Goal: Information Seeking & Learning: Learn about a topic

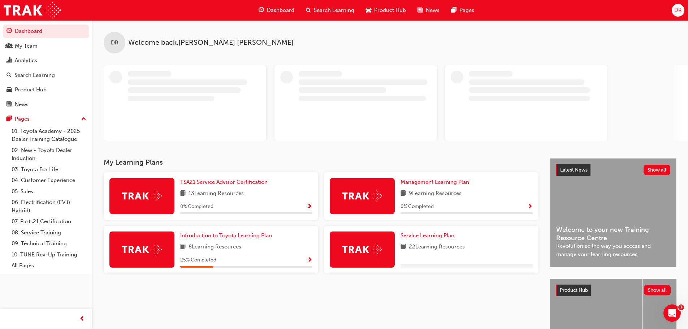
click at [332, 11] on span "Search Learning" at bounding box center [334, 10] width 40 height 8
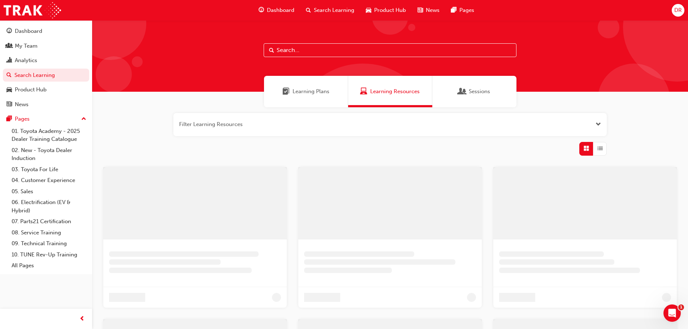
click at [292, 46] on input "text" at bounding box center [390, 50] width 253 height 14
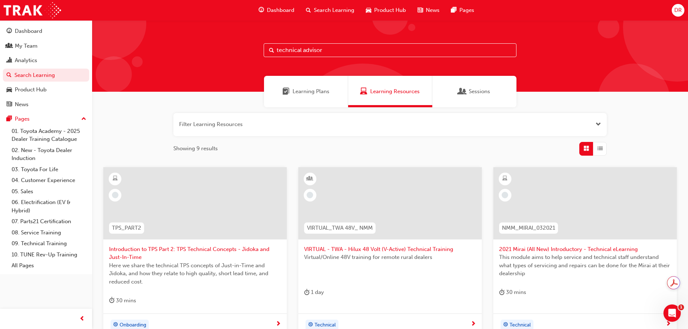
type input "technical advisor"
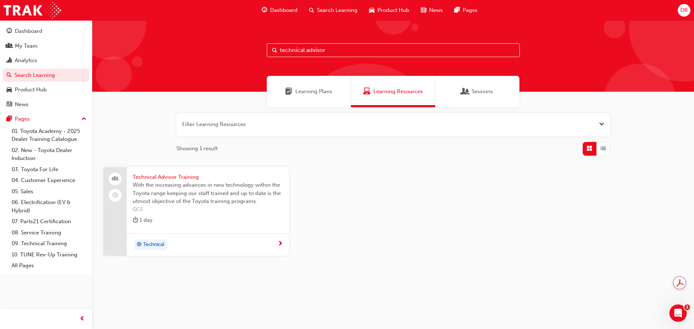
click at [176, 175] on span "Technical Advisor Training" at bounding box center [208, 177] width 150 height 8
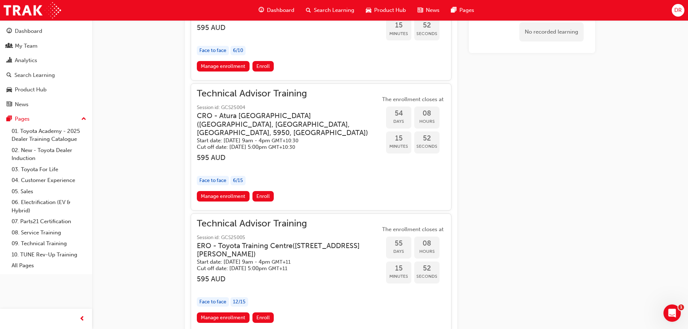
scroll to position [942, 0]
